Goal: Find specific fact: Find specific fact

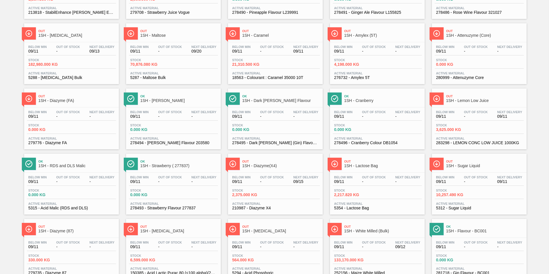
scroll to position [147, 0]
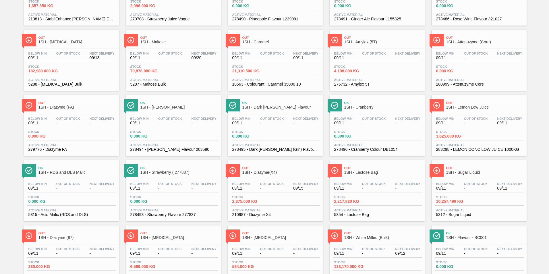
click at [150, 41] on span "1SH - Maltose" at bounding box center [179, 42] width 78 height 4
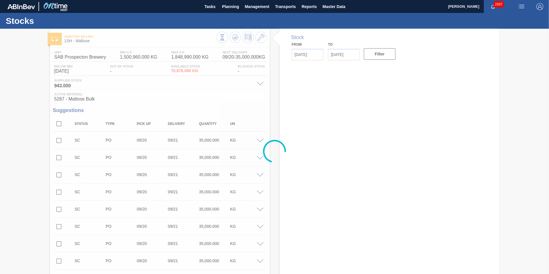
type input "[DATE]"
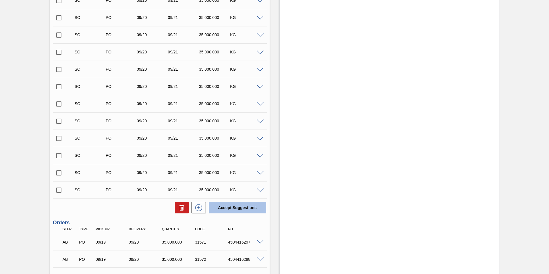
scroll to position [818, 0]
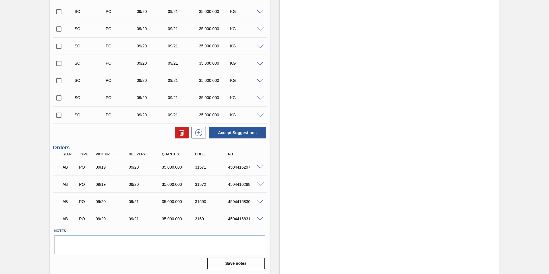
click at [56, 115] on input "checkbox" at bounding box center [59, 115] width 12 height 12
click at [241, 134] on button "Accept Suggestions" at bounding box center [237, 132] width 57 height 11
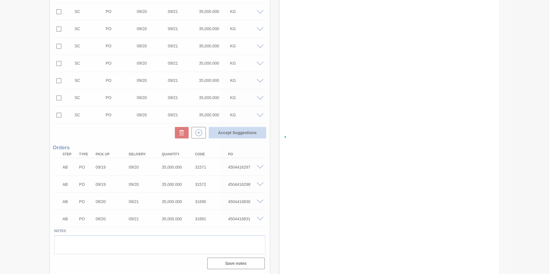
checkbox input "false"
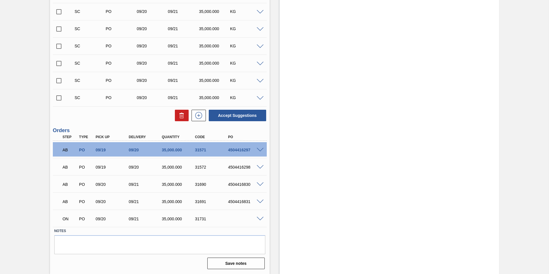
drag, startPoint x: 59, startPoint y: 97, endPoint x: 68, endPoint y: 99, distance: 9.7
click at [59, 97] on input "checkbox" at bounding box center [59, 98] width 12 height 12
click at [258, 112] on button "Accept Suggestions" at bounding box center [237, 115] width 57 height 11
checkbox input "false"
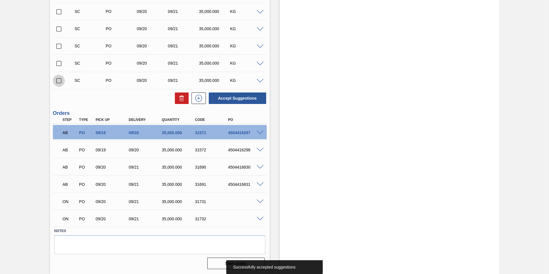
click at [60, 82] on input "checkbox" at bounding box center [59, 81] width 12 height 12
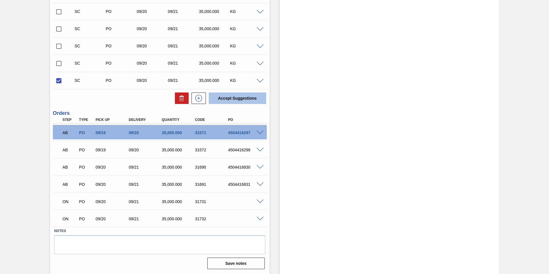
click at [227, 100] on button "Accept Suggestions" at bounding box center [237, 97] width 57 height 11
checkbox input "false"
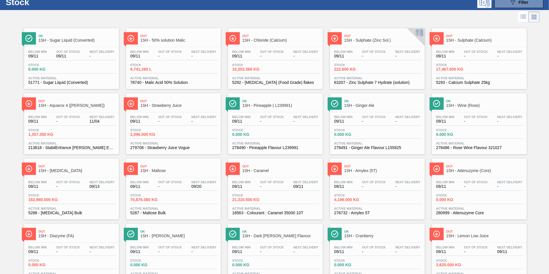
scroll to position [29, 0]
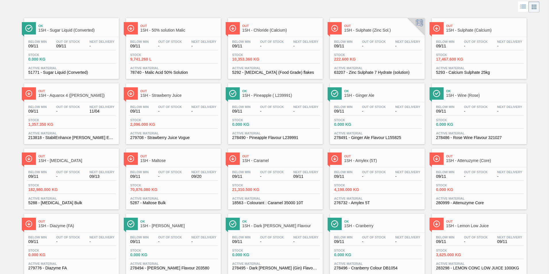
click at [58, 162] on span "1SH - [MEDICAL_DATA]" at bounding box center [77, 160] width 78 height 4
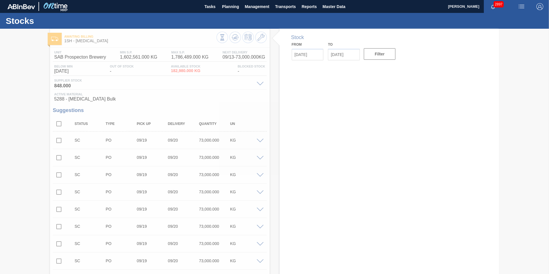
type input "[DATE]"
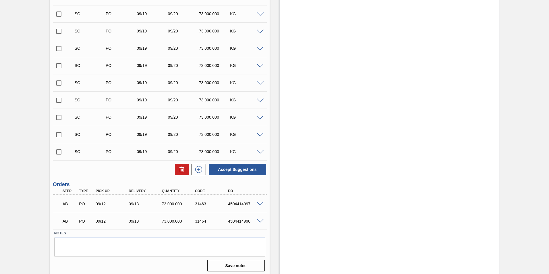
scroll to position [318, 0]
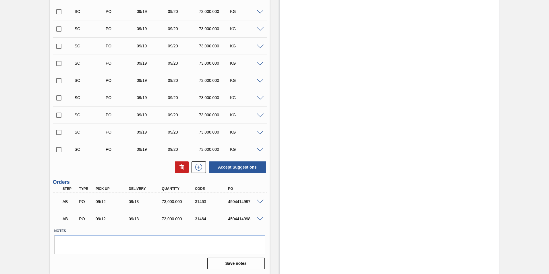
click at [57, 149] on input "checkbox" at bounding box center [59, 150] width 12 height 12
click at [239, 171] on button "Accept Suggestions" at bounding box center [237, 166] width 57 height 11
checkbox input "false"
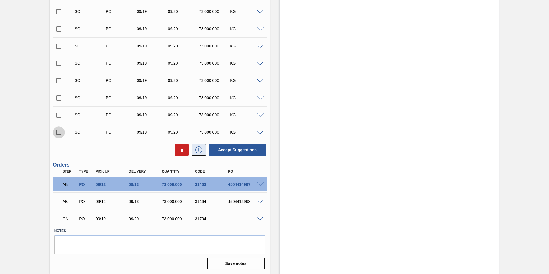
drag, startPoint x: 58, startPoint y: 131, endPoint x: 191, endPoint y: 148, distance: 134.9
click at [58, 131] on input "checkbox" at bounding box center [59, 132] width 12 height 12
click at [223, 150] on button "Accept Suggestions" at bounding box center [237, 149] width 57 height 11
checkbox input "false"
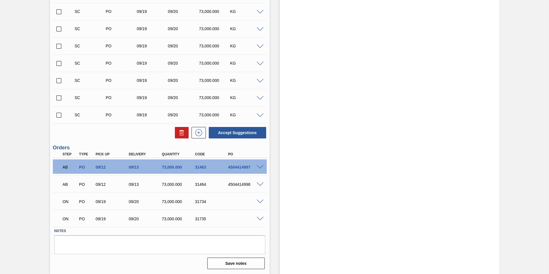
click at [60, 115] on input "checkbox" at bounding box center [59, 115] width 12 height 12
click at [252, 131] on button "Accept Suggestions" at bounding box center [237, 132] width 57 height 11
checkbox input "false"
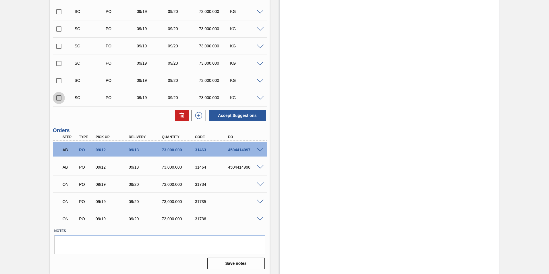
click at [58, 98] on input "checkbox" at bounding box center [59, 98] width 12 height 12
click at [222, 115] on button "Accept Suggestions" at bounding box center [237, 115] width 57 height 11
checkbox input "false"
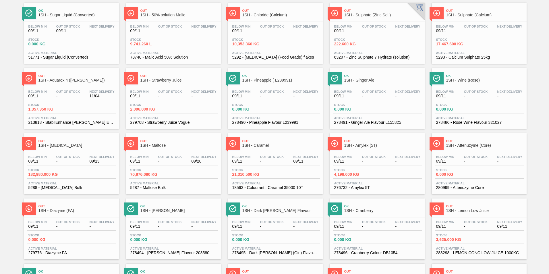
scroll to position [86, 0]
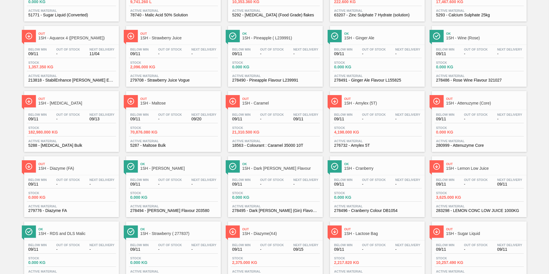
click at [153, 102] on span "1SH - Maltose" at bounding box center [179, 103] width 78 height 4
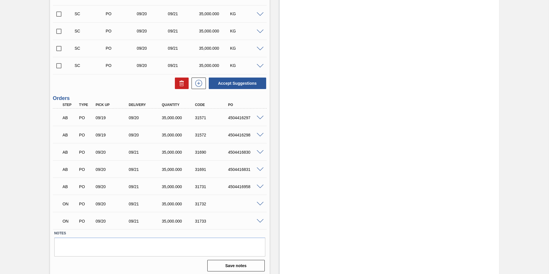
scroll to position [818, 0]
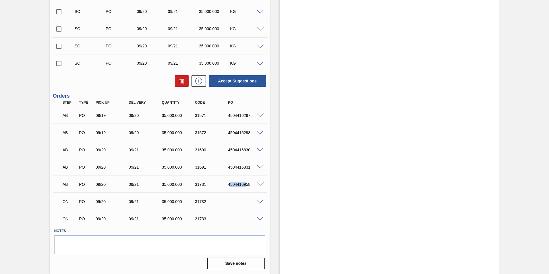
drag, startPoint x: 230, startPoint y: 184, endPoint x: 245, endPoint y: 184, distance: 14.6
click at [245, 184] on div "4504416958" at bounding box center [244, 184] width 37 height 5
drag, startPoint x: 245, startPoint y: 184, endPoint x: 250, endPoint y: 185, distance: 5.2
click at [250, 185] on div "4504416958" at bounding box center [244, 184] width 37 height 5
copy div "4504416958"
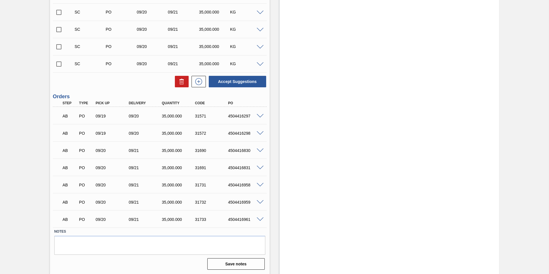
scroll to position [818, 0]
drag, startPoint x: 224, startPoint y: 202, endPoint x: 255, endPoint y: 201, distance: 31.0
click at [255, 201] on div "AB PO 09/20 09/21 35,000.000 31732 4504416959" at bounding box center [160, 201] width 214 height 14
copy div "4504416959"
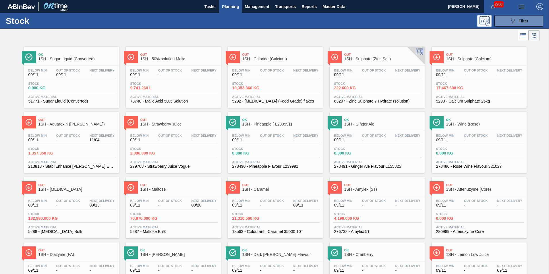
click at [56, 188] on span "1SH - [MEDICAL_DATA]" at bounding box center [77, 189] width 78 height 4
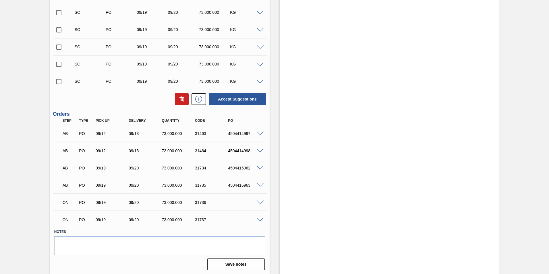
scroll to position [318, 0]
drag, startPoint x: 227, startPoint y: 167, endPoint x: 253, endPoint y: 169, distance: 25.9
click at [253, 169] on div "4504416962" at bounding box center [244, 167] width 37 height 5
copy div "4504416962"
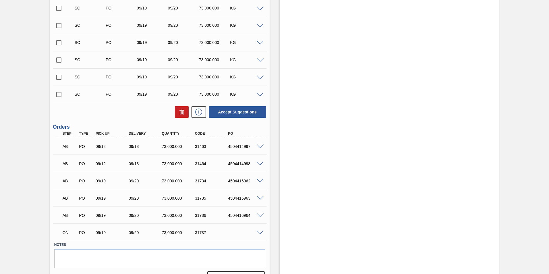
scroll to position [318, 0]
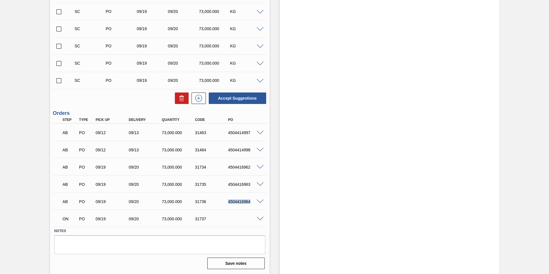
drag, startPoint x: 225, startPoint y: 201, endPoint x: 250, endPoint y: 204, distance: 24.8
click at [250, 204] on div "4504416964" at bounding box center [240, 201] width 33 height 5
copy div "4504416964"
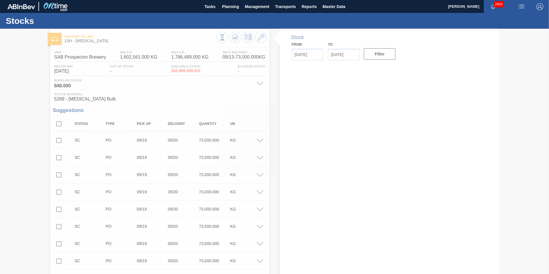
type input "[DATE]"
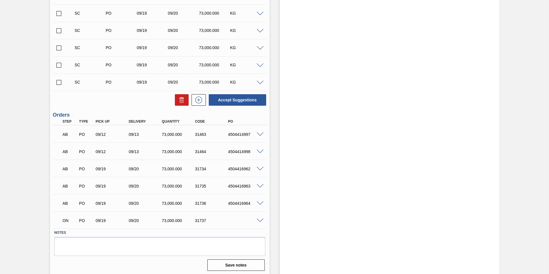
scroll to position [318, 0]
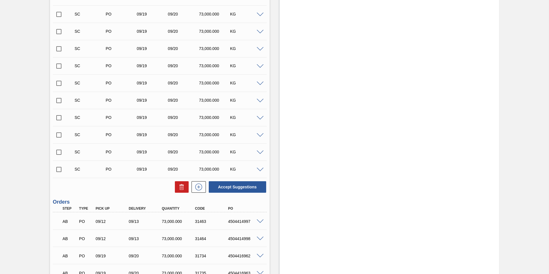
scroll to position [318, 0]
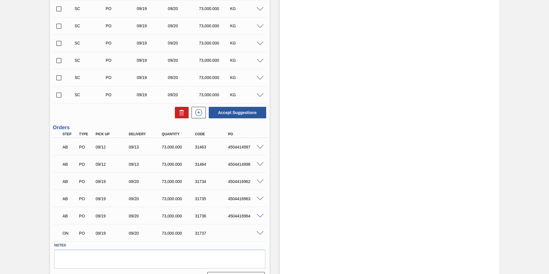
scroll to position [318, 0]
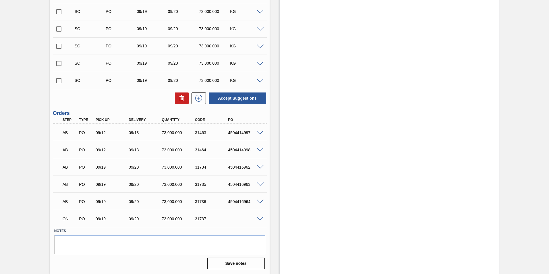
click at [258, 219] on span at bounding box center [260, 219] width 7 height 4
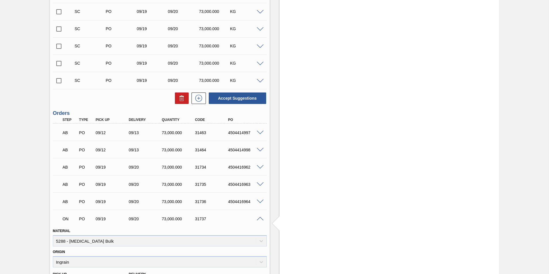
click at [259, 217] on span at bounding box center [260, 219] width 7 height 4
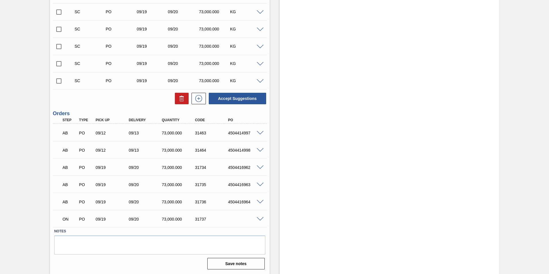
scroll to position [318, 0]
drag, startPoint x: 192, startPoint y: 218, endPoint x: 209, endPoint y: 219, distance: 17.2
click at [209, 219] on div "31737" at bounding box center [207, 218] width 33 height 5
copy div "31737"
